Goal: Task Accomplishment & Management: Use online tool/utility

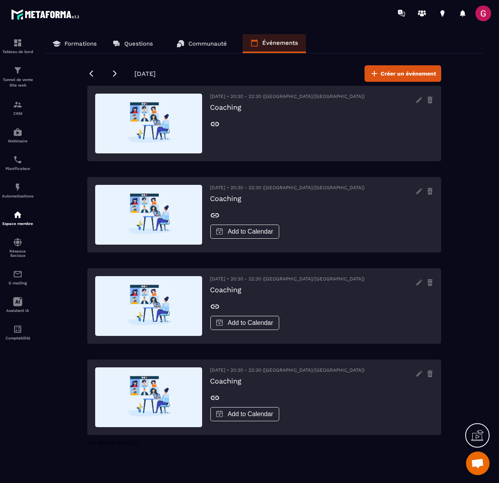
scroll to position [314, 0]
click at [22, 139] on div "Webinaire" at bounding box center [17, 135] width 31 height 16
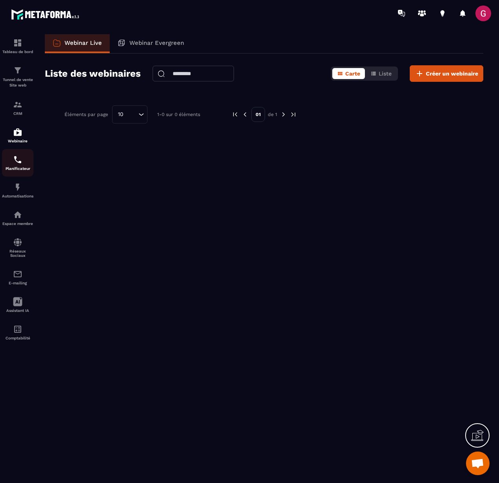
click at [17, 169] on p "Planificateur" at bounding box center [17, 168] width 31 height 4
click at [20, 162] on img at bounding box center [17, 159] width 9 height 9
click at [20, 158] on img at bounding box center [17, 159] width 9 height 9
click at [18, 192] on img at bounding box center [17, 186] width 9 height 9
